Goal: Information Seeking & Learning: Learn about a topic

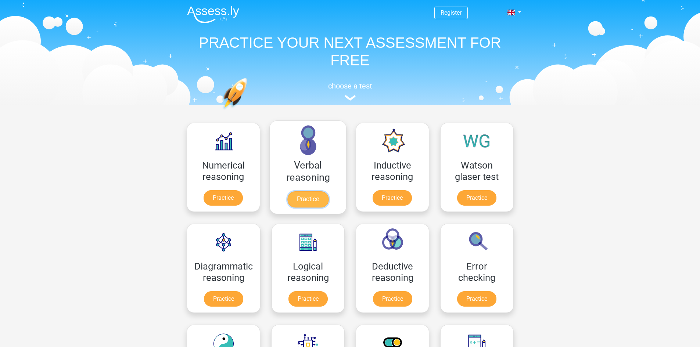
click at [310, 196] on link "Practice" at bounding box center [307, 199] width 41 height 16
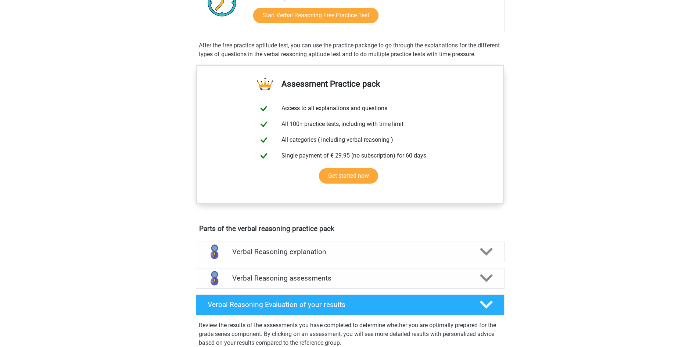
scroll to position [184, 0]
click at [332, 289] on div "Verbal Reasoning assessments" at bounding box center [350, 279] width 309 height 21
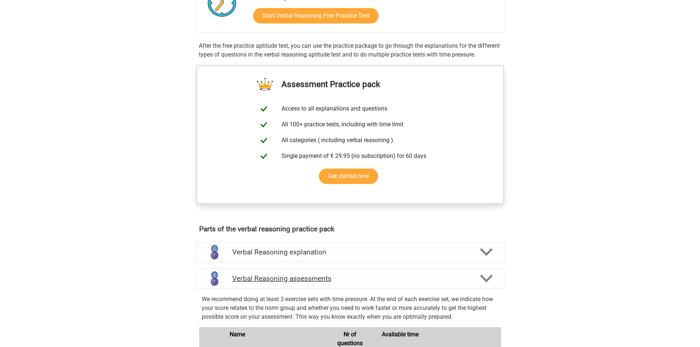
click at [320, 283] on h4 "Verbal Reasoning assessments" at bounding box center [350, 278] width 236 height 8
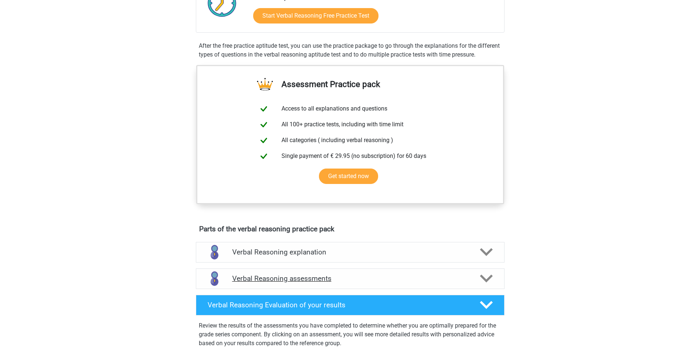
click at [317, 283] on h4 "Verbal Reasoning assessments" at bounding box center [350, 278] width 236 height 8
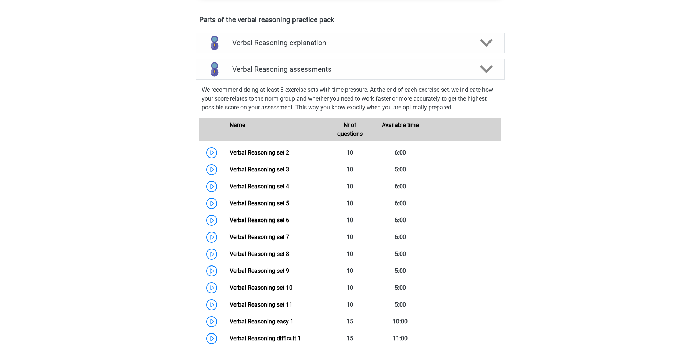
scroll to position [404, 0]
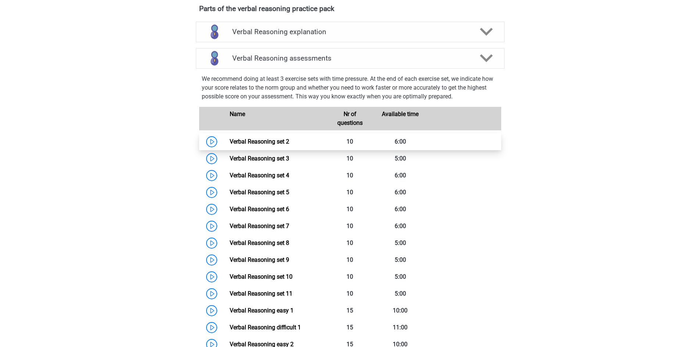
click at [273, 145] on link "Verbal Reasoning set 2" at bounding box center [260, 141] width 60 height 7
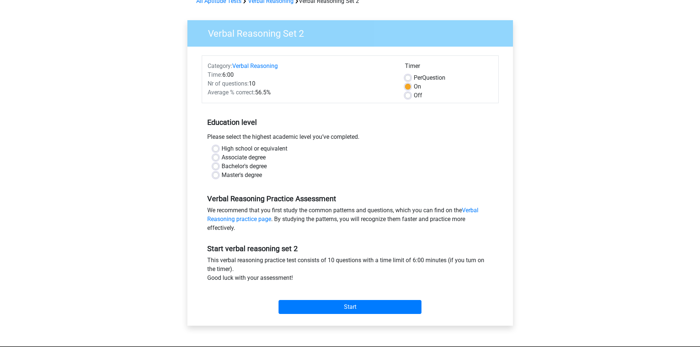
scroll to position [110, 0]
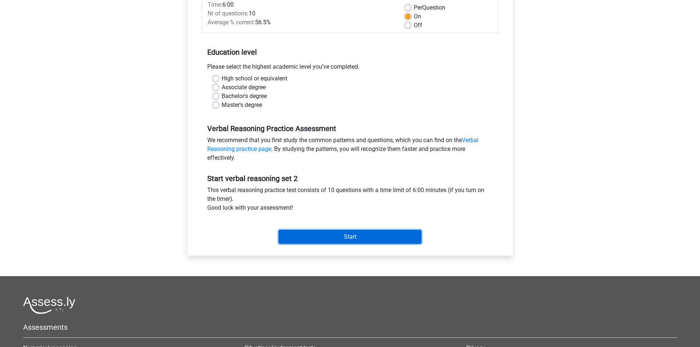
click at [363, 236] on input "Start" at bounding box center [349, 237] width 143 height 14
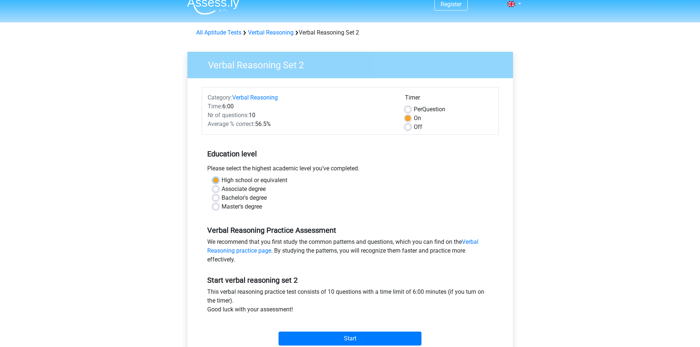
scroll to position [0, 0]
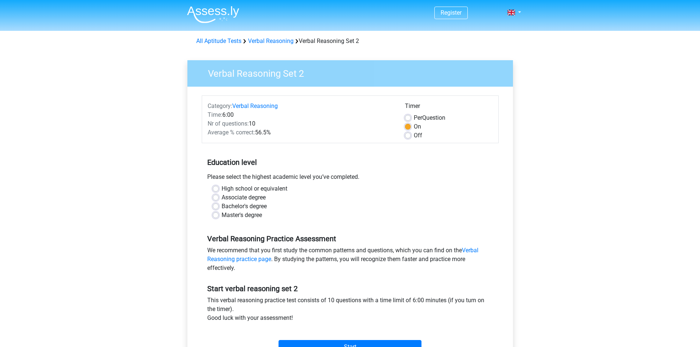
click at [269, 195] on div "Associate degree" at bounding box center [350, 197] width 275 height 9
click at [222, 188] on label "High school or equivalent" at bounding box center [255, 188] width 66 height 9
click at [217, 188] on input "High school or equivalent" at bounding box center [216, 187] width 6 height 7
radio input "true"
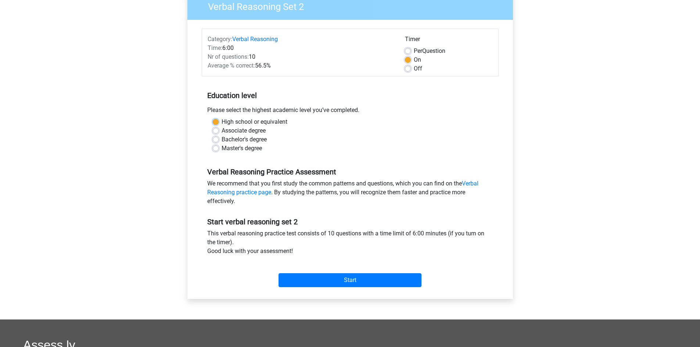
scroll to position [73, 0]
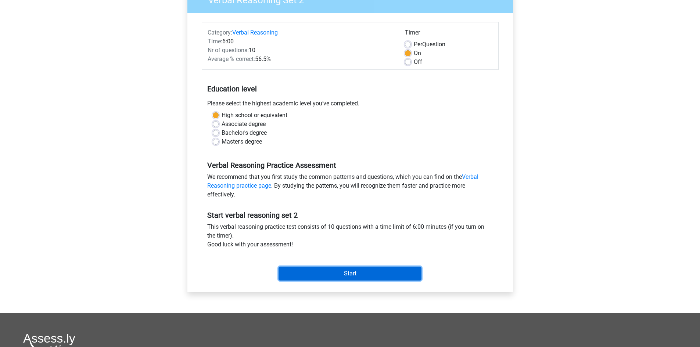
click at [323, 278] on input "Start" at bounding box center [349, 274] width 143 height 14
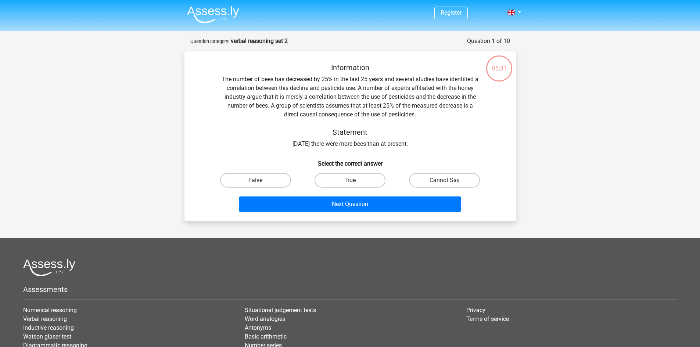
click at [363, 182] on label "True" at bounding box center [349, 180] width 71 height 15
click at [354, 182] on input "True" at bounding box center [352, 182] width 5 height 5
radio input "true"
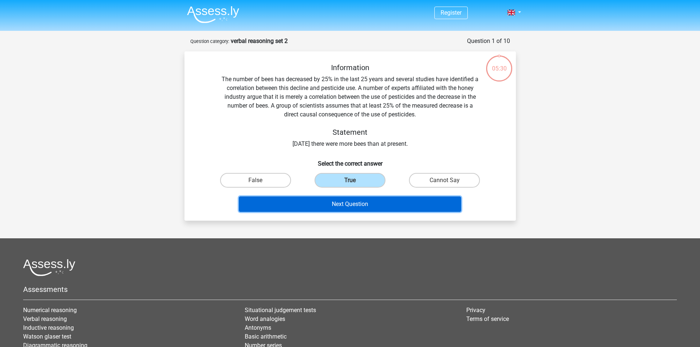
click at [367, 206] on button "Next Question" at bounding box center [350, 204] width 222 height 15
